Goal: Task Accomplishment & Management: Use online tool/utility

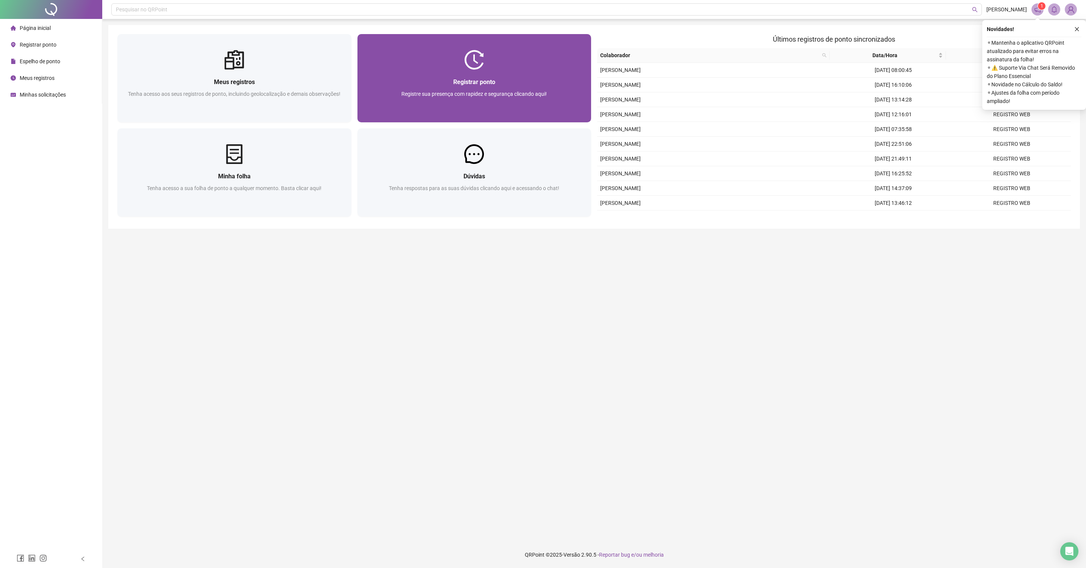
click at [433, 72] on div "Registrar ponto Registre sua presença com rapidez e segurança clicando aqui!" at bounding box center [474, 96] width 234 height 53
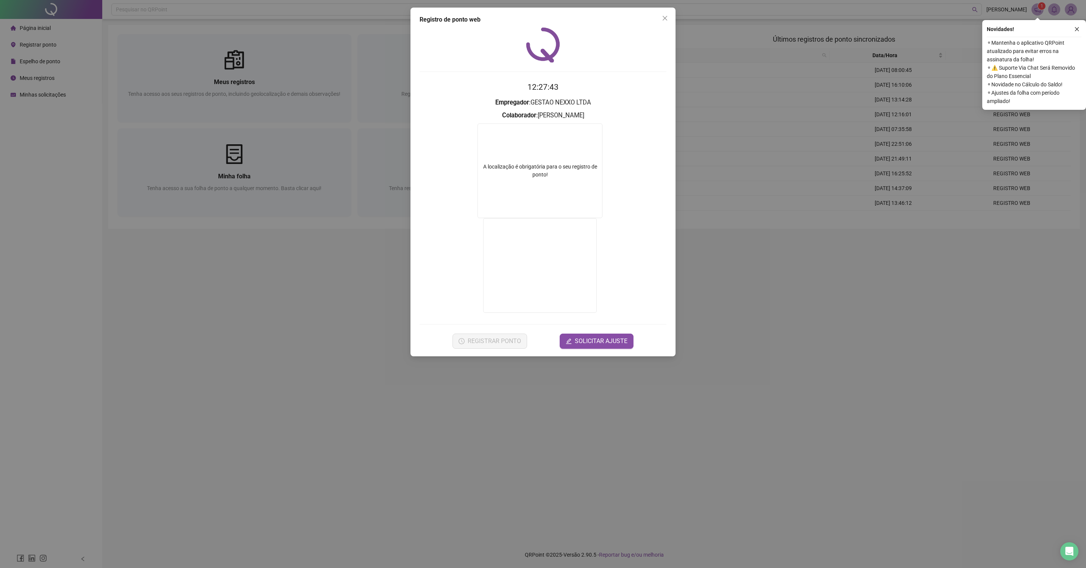
click at [400, 379] on div "Registro de ponto web 12:27:43 Empregador : GESTAO NEXXO LTDA Colaborador : [PE…" at bounding box center [543, 284] width 1086 height 568
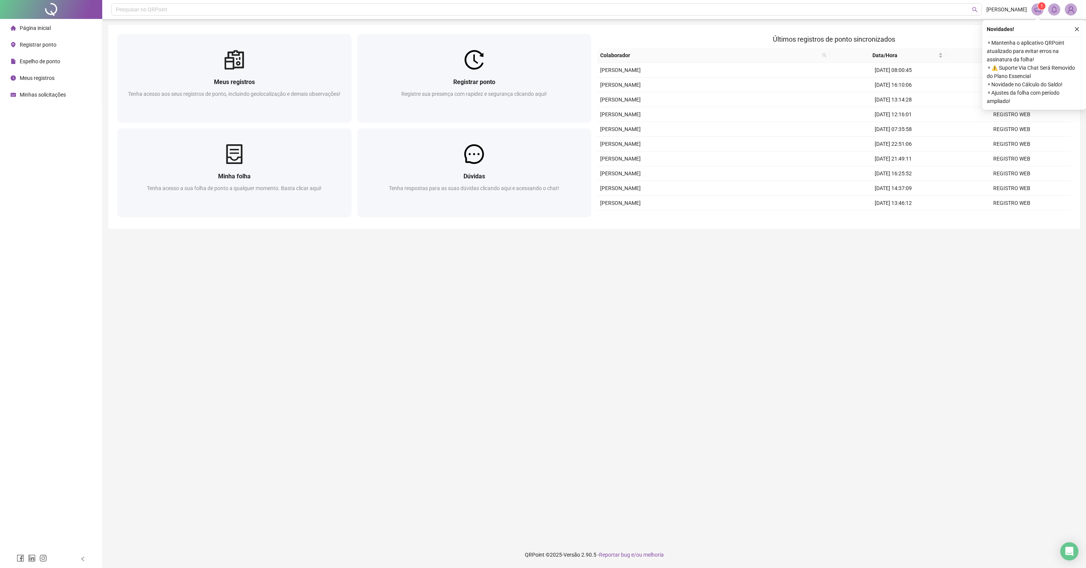
click at [394, 123] on div "Registrar ponto Registre sua presença com rapidez e segurança clicando aqui!" at bounding box center [474, 79] width 240 height 91
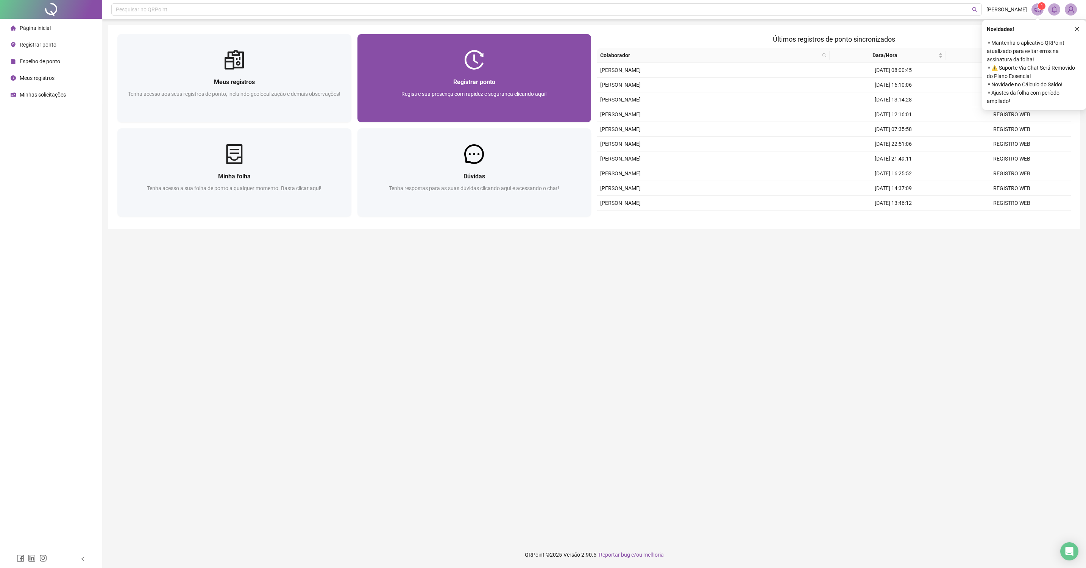
click at [396, 115] on div "Registre sua presença com rapidez e segurança clicando aqui!" at bounding box center [474, 102] width 216 height 25
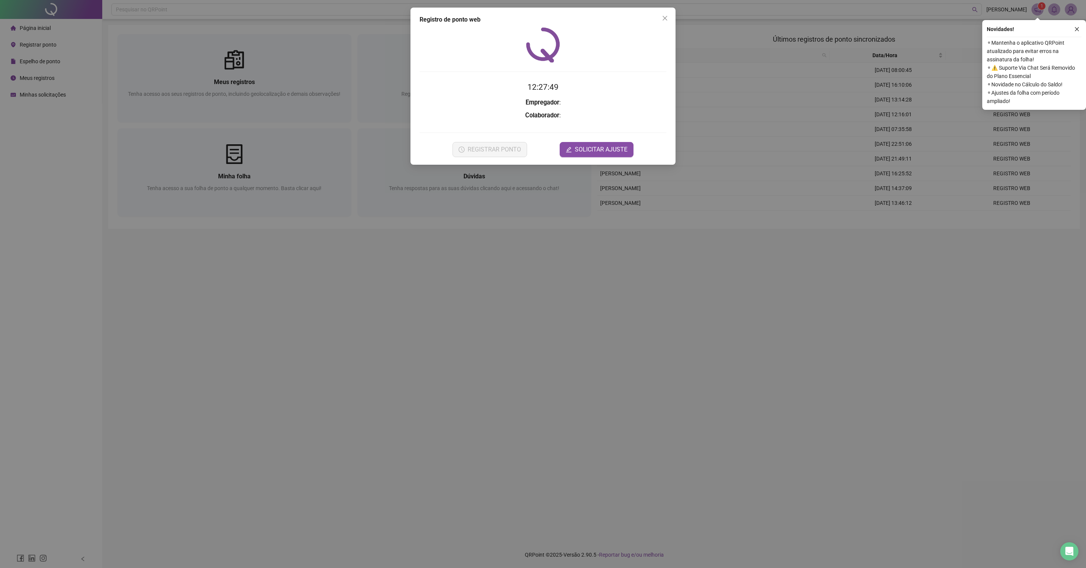
click at [461, 266] on div "Registro de ponto web 12:27:49 Empregador : Colaborador : REGISTRAR PONTO SOLIC…" at bounding box center [543, 284] width 1086 height 568
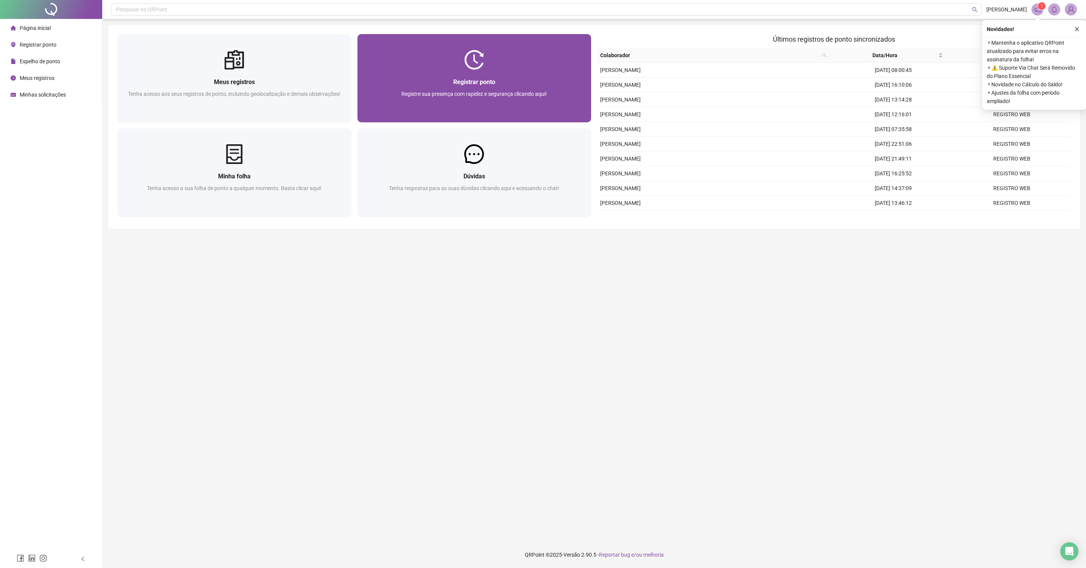
click at [494, 96] on span "Registre sua presença com rapidez e segurança clicando aqui!" at bounding box center [473, 94] width 145 height 6
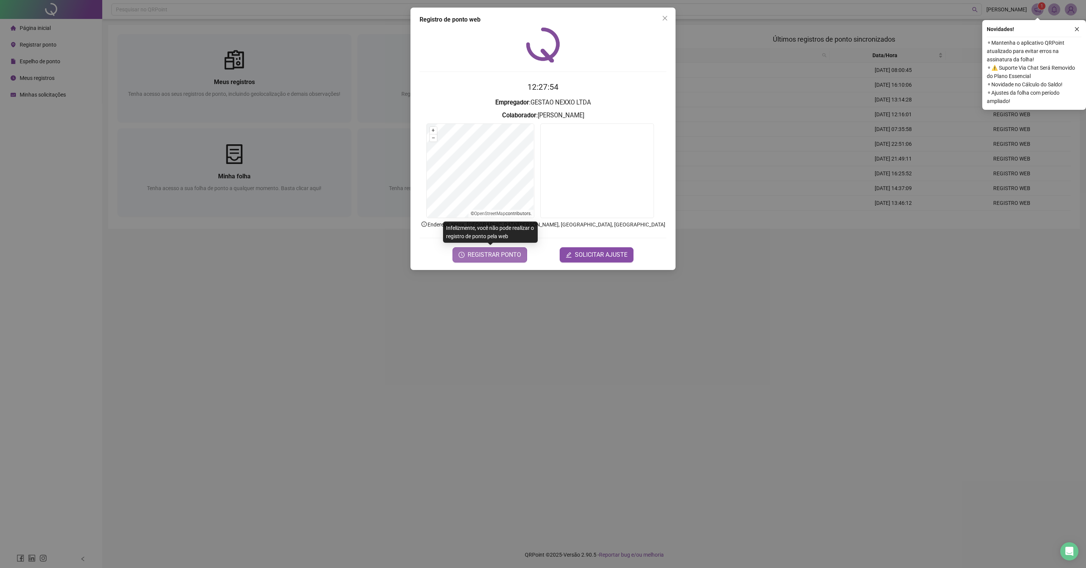
click at [504, 258] on span "REGISTRAR PONTO" at bounding box center [493, 254] width 53 height 9
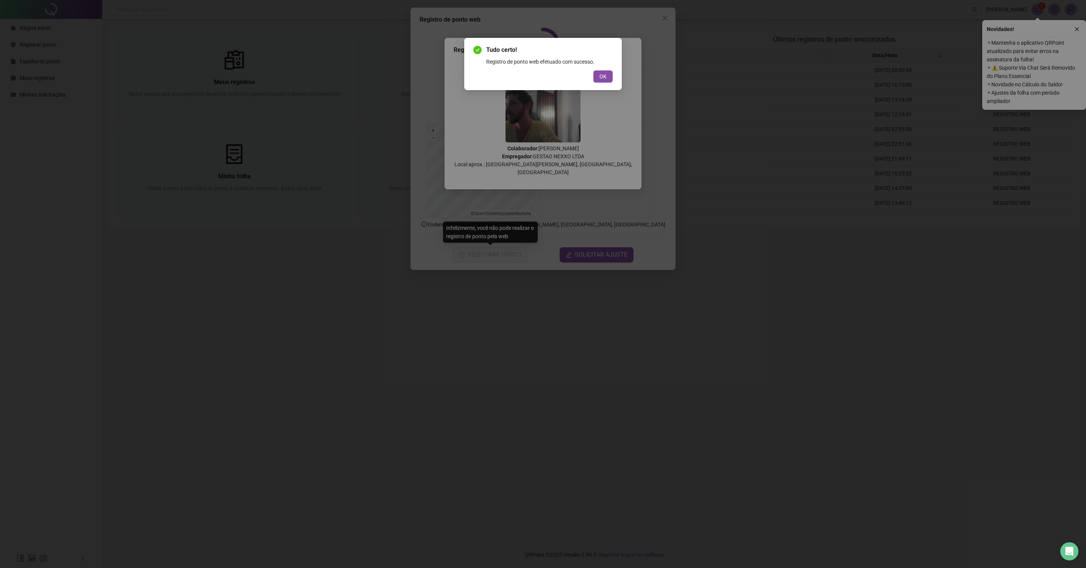
drag, startPoint x: 599, startPoint y: 75, endPoint x: 627, endPoint y: 55, distance: 35.2
click at [600, 75] on span "OK" at bounding box center [602, 76] width 7 height 8
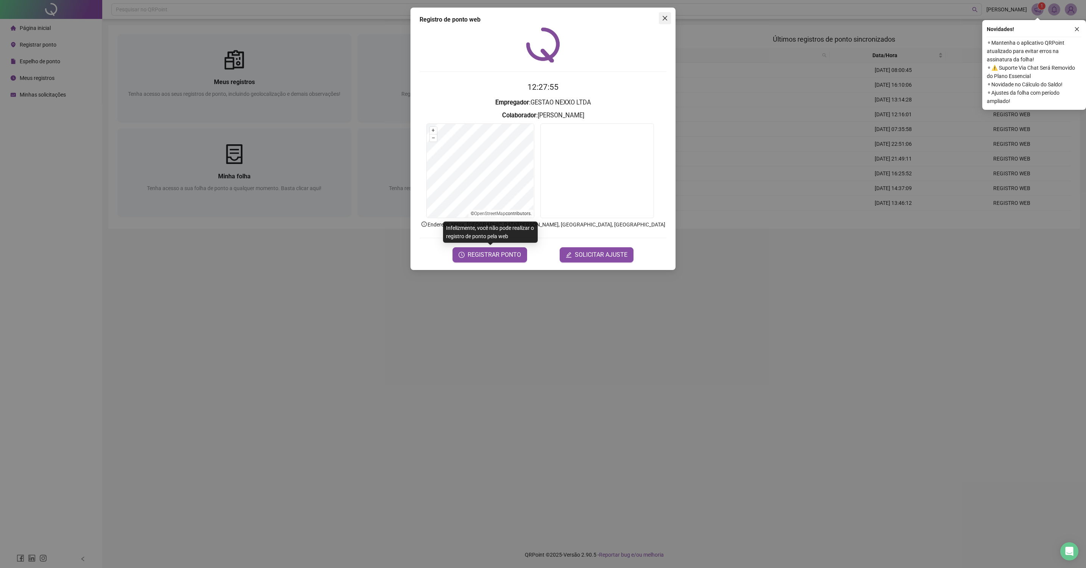
click at [665, 20] on icon "close" at bounding box center [665, 18] width 6 height 6
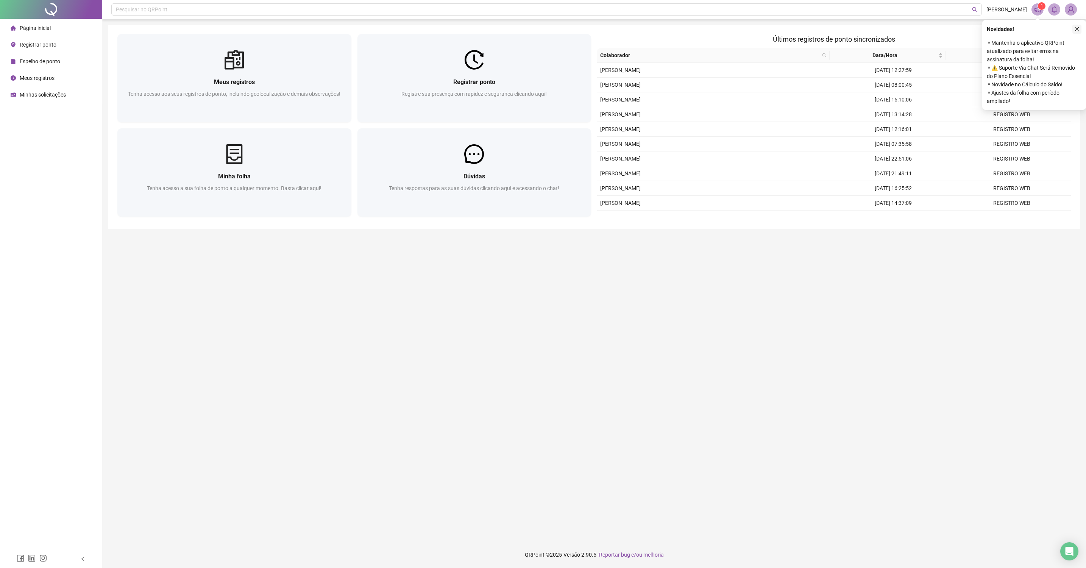
click at [1072, 33] on button "button" at bounding box center [1076, 29] width 9 height 9
